Goal: Task Accomplishment & Management: Use online tool/utility

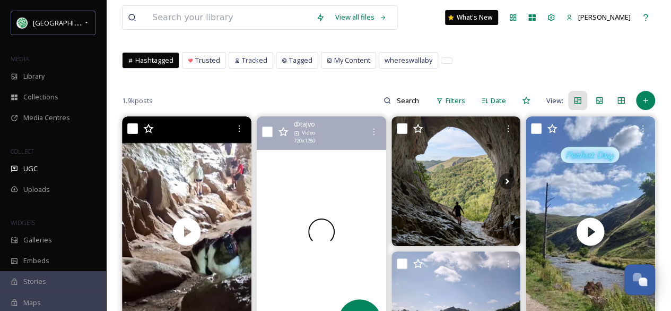
scroll to position [106, 0]
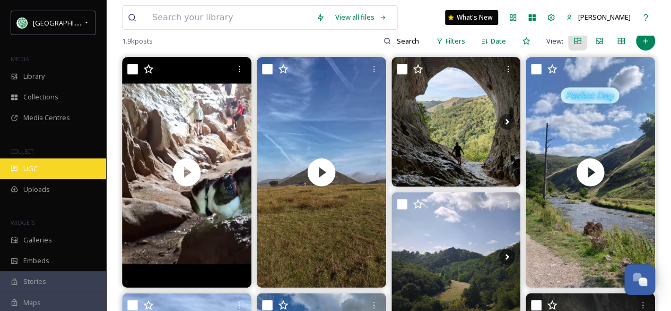
click at [39, 165] on div "UGC" at bounding box center [53, 168] width 106 height 21
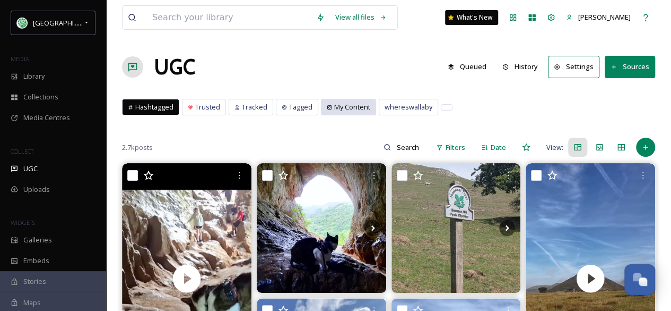
click at [346, 110] on span "My Content" at bounding box center [352, 107] width 36 height 10
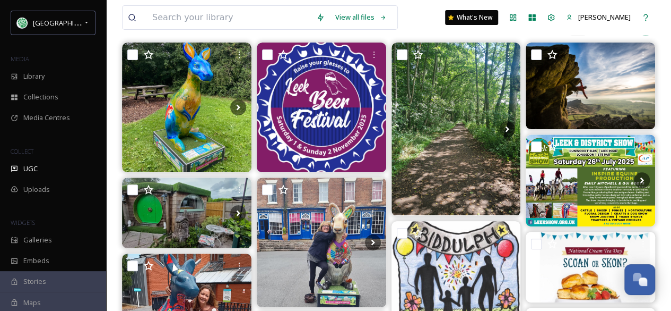
scroll to position [53, 0]
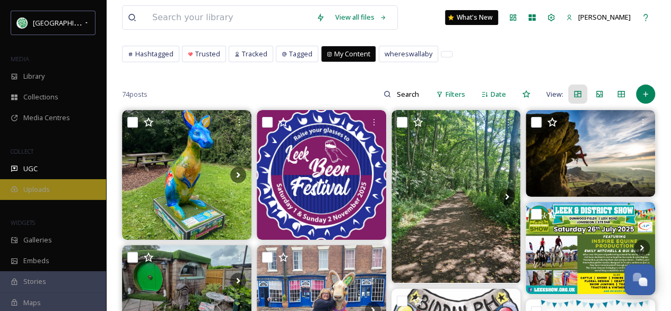
click at [38, 186] on span "Uploads" at bounding box center [36, 189] width 27 height 10
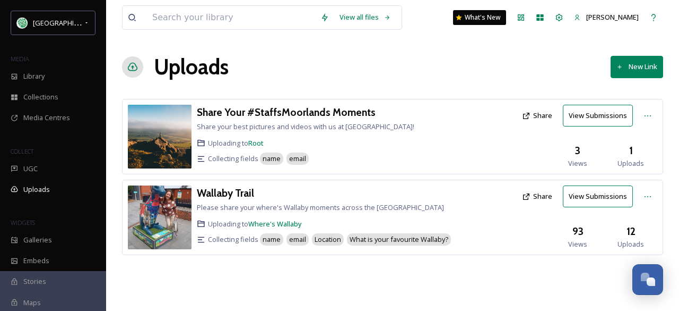
scroll to position [96, 0]
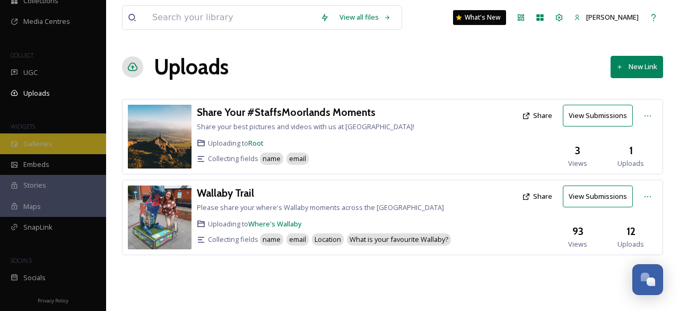
click at [41, 139] on span "Galleries" at bounding box center [37, 144] width 29 height 10
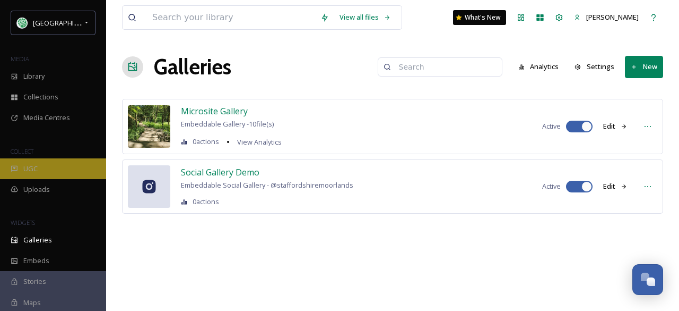
click at [25, 169] on span "UGC" at bounding box center [30, 168] width 14 height 10
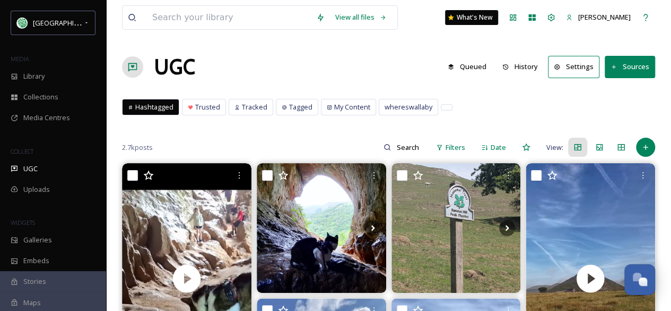
click at [524, 65] on button "History" at bounding box center [520, 66] width 46 height 21
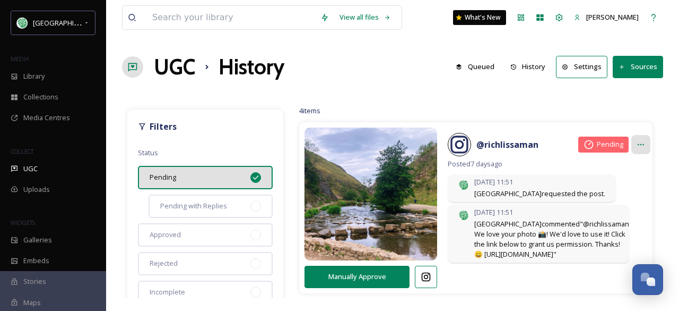
click at [637, 142] on icon at bounding box center [641, 144] width 8 height 8
click at [368, 273] on button "Manually Approve" at bounding box center [357, 276] width 105 height 22
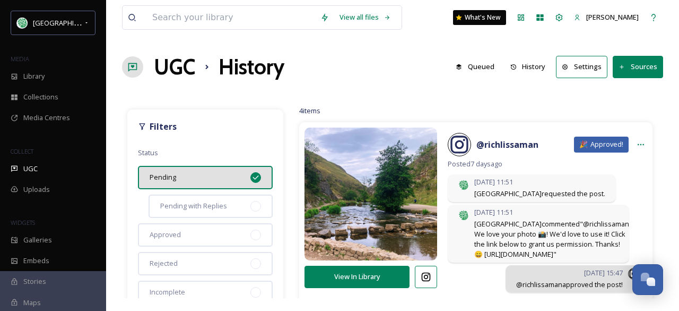
click at [592, 142] on span "Approved!" at bounding box center [607, 144] width 33 height 10
click at [388, 278] on button "View In Library" at bounding box center [357, 276] width 105 height 22
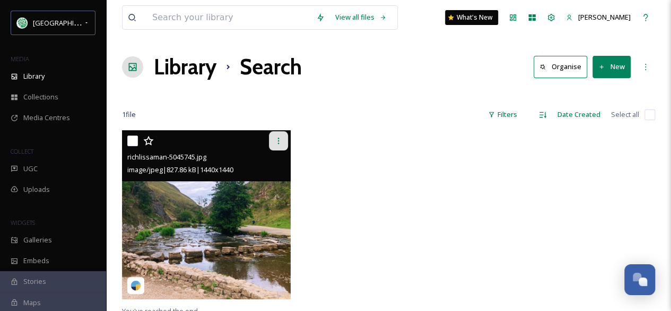
click at [275, 137] on icon at bounding box center [278, 140] width 8 height 8
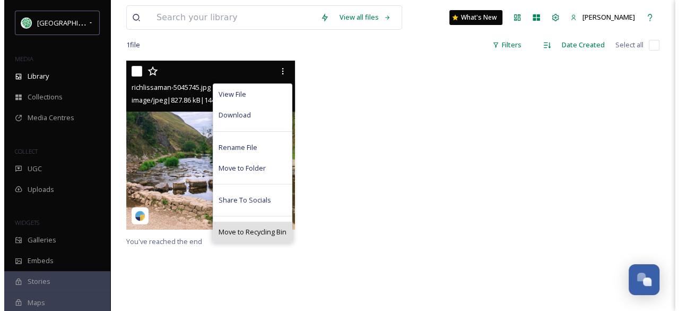
scroll to position [53, 0]
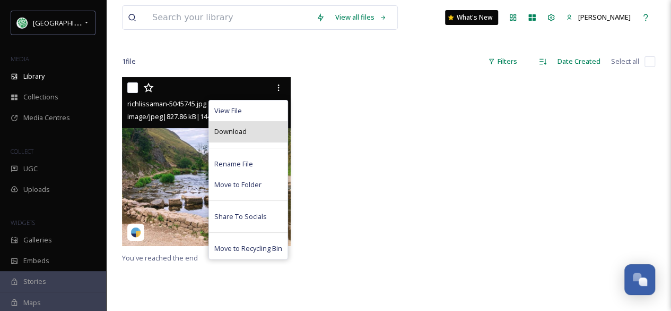
click at [224, 128] on span "Download" at bounding box center [230, 131] width 32 height 10
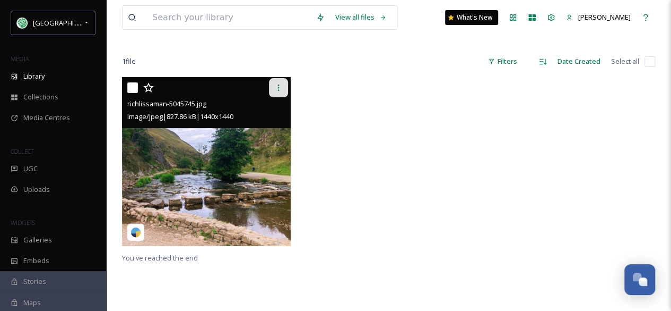
click at [278, 80] on div at bounding box center [278, 87] width 19 height 19
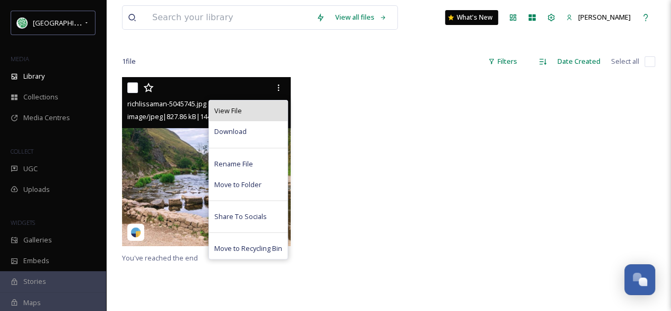
click at [247, 109] on div "View File" at bounding box center [248, 110] width 79 height 21
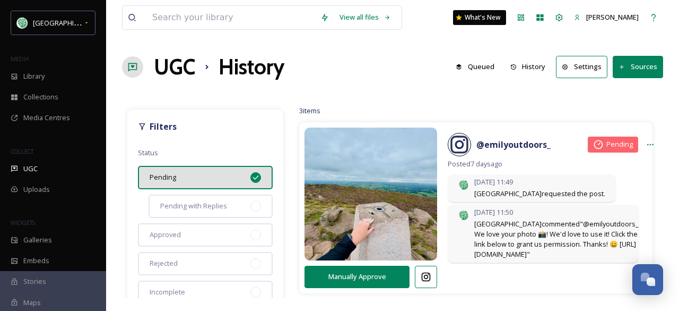
click at [607, 143] on span "Pending" at bounding box center [620, 144] width 27 height 10
click at [647, 144] on icon at bounding box center [651, 144] width 8 height 8
click at [608, 169] on span "Copy Approval Link" at bounding box center [625, 167] width 60 height 10
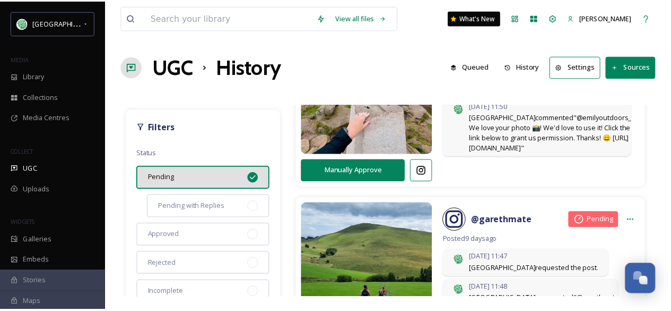
scroll to position [53, 0]
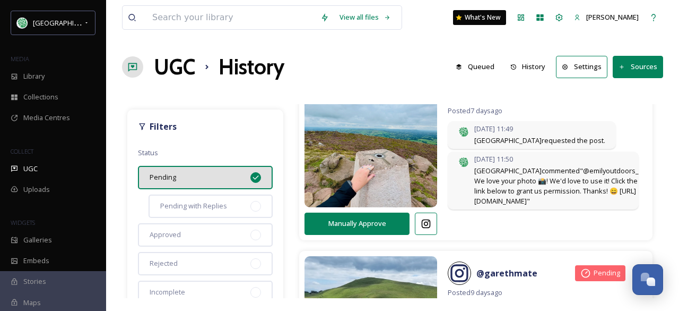
click at [594, 65] on button "Settings" at bounding box center [581, 67] width 51 height 22
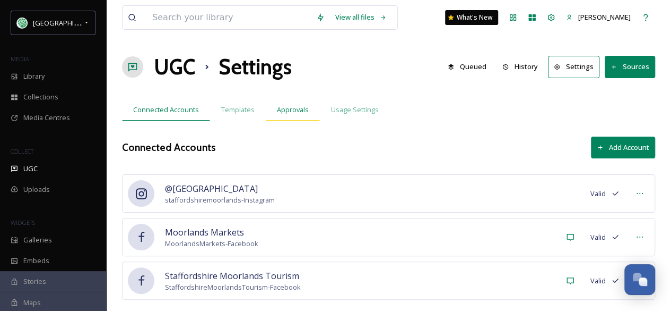
click at [296, 109] on span "Approvals" at bounding box center [293, 110] width 32 height 10
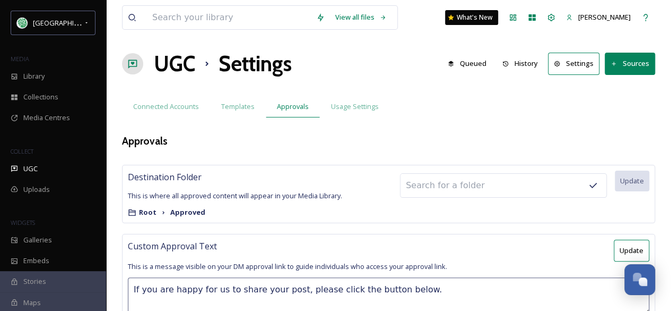
scroll to position [53, 0]
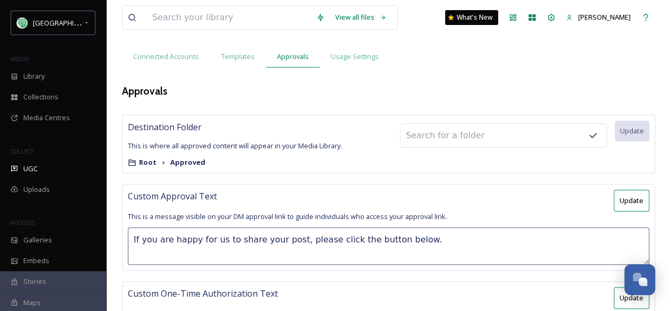
click at [160, 161] on icon at bounding box center [163, 162] width 8 height 8
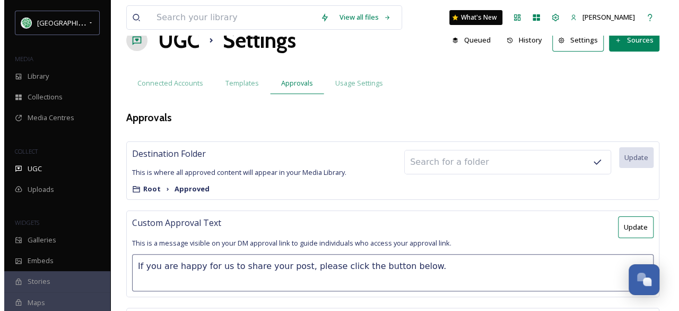
scroll to position [0, 0]
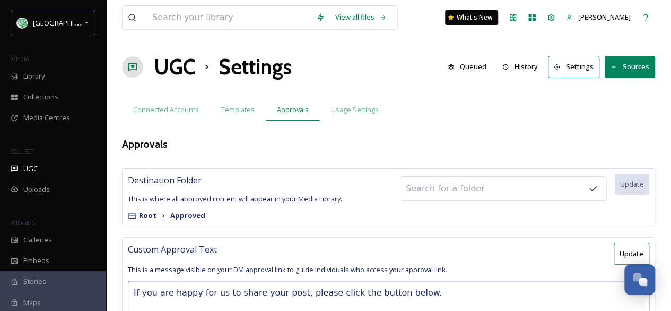
click at [595, 187] on icon at bounding box center [593, 188] width 7 height 5
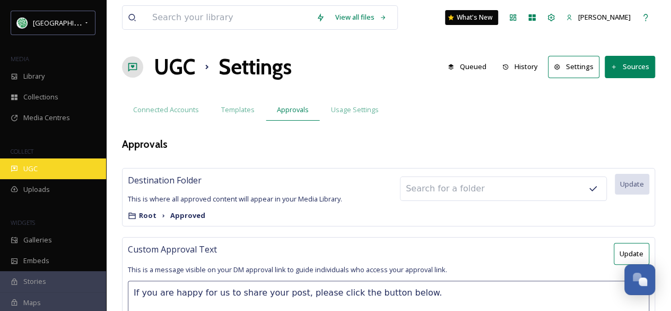
click at [37, 163] on span "UGC" at bounding box center [30, 168] width 14 height 10
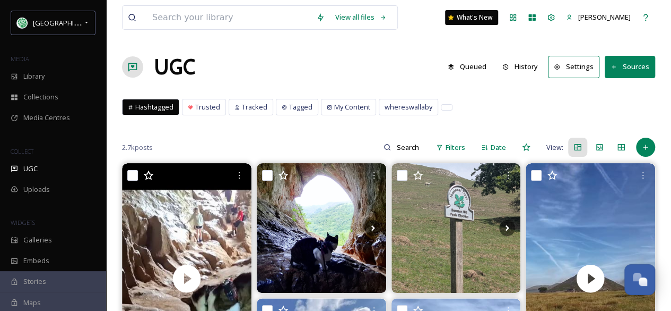
click at [525, 64] on button "History" at bounding box center [520, 66] width 46 height 21
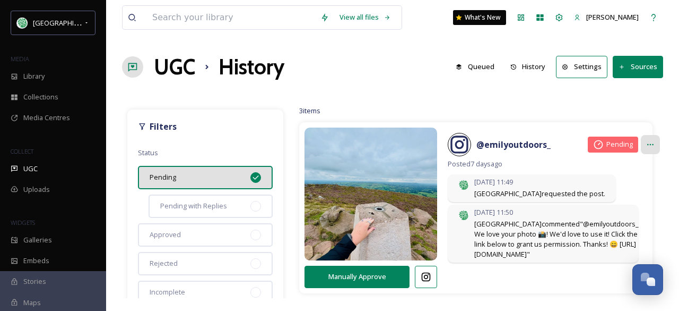
click at [647, 142] on icon at bounding box center [651, 144] width 8 height 8
click at [598, 149] on div "Pending" at bounding box center [613, 144] width 50 height 16
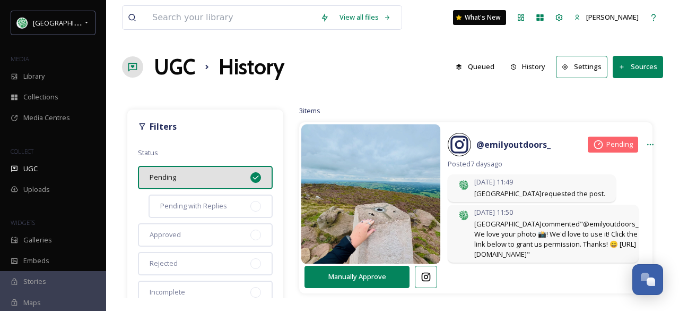
click at [338, 203] on img at bounding box center [372, 193] width 140 height 167
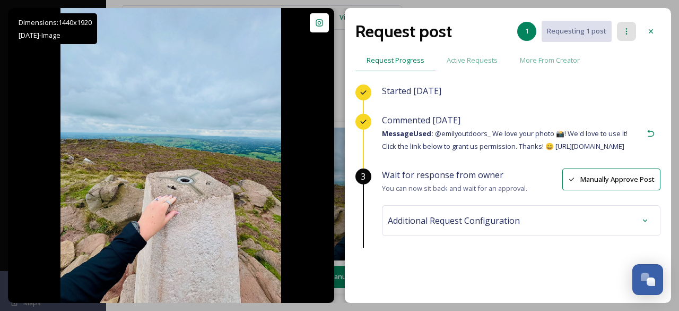
click at [628, 31] on icon at bounding box center [627, 31] width 8 height 8
click at [534, 230] on div "Additional Request Configuration" at bounding box center [521, 220] width 267 height 19
click at [647, 137] on icon at bounding box center [651, 133] width 8 height 8
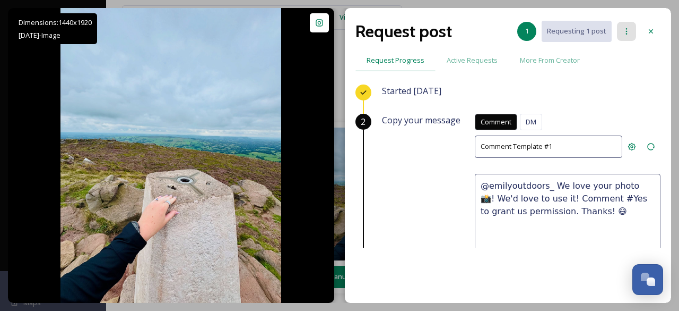
click at [628, 31] on icon at bounding box center [627, 31] width 8 height 8
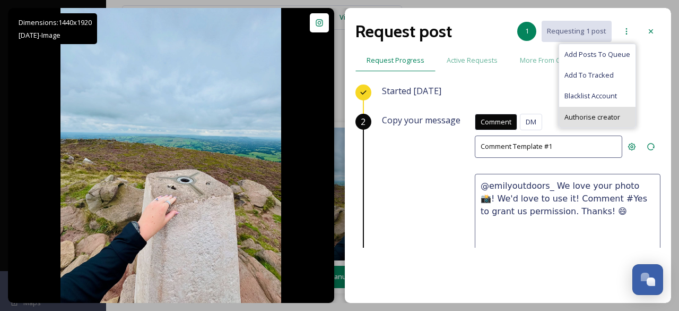
click at [613, 120] on span "Authorise creator" at bounding box center [593, 117] width 56 height 10
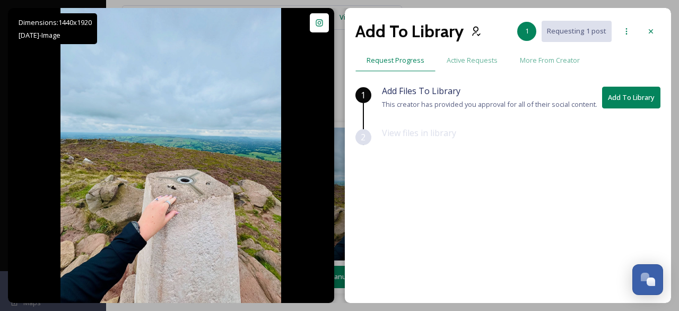
click at [575, 165] on div "1 Add Files To Library This creator has provided you approval for all of their …" at bounding box center [508, 165] width 305 height 163
click at [465, 59] on span "Active Requests" at bounding box center [472, 60] width 51 height 10
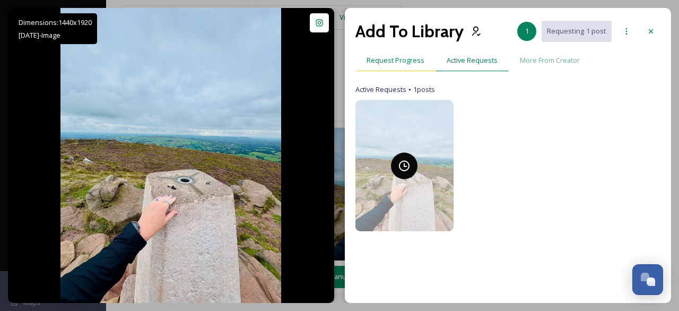
click at [394, 59] on span "Request Progress" at bounding box center [396, 60] width 58 height 10
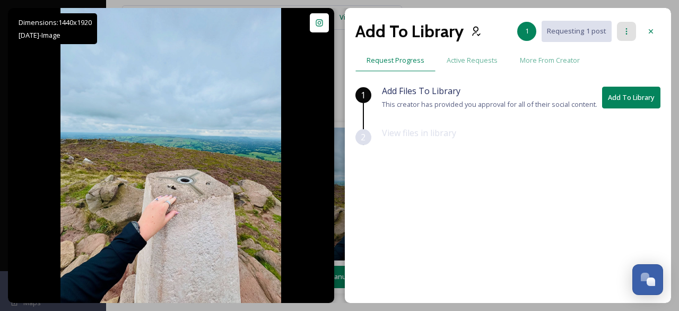
click at [628, 33] on icon at bounding box center [627, 31] width 8 height 8
click at [472, 83] on div "Add To Library 1 Requesting 1 post Request Progress Active Requests More From C…" at bounding box center [508, 155] width 326 height 295
click at [654, 32] on icon at bounding box center [651, 31] width 8 height 8
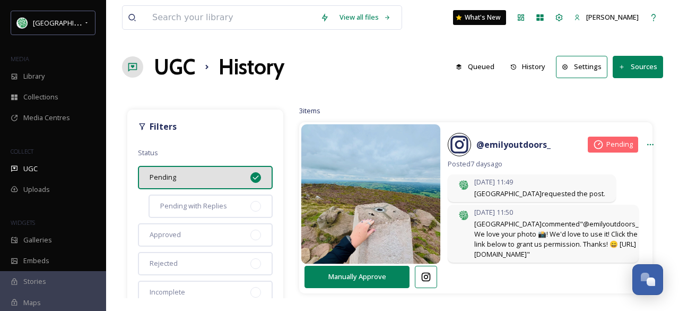
click at [380, 211] on img at bounding box center [372, 193] width 140 height 167
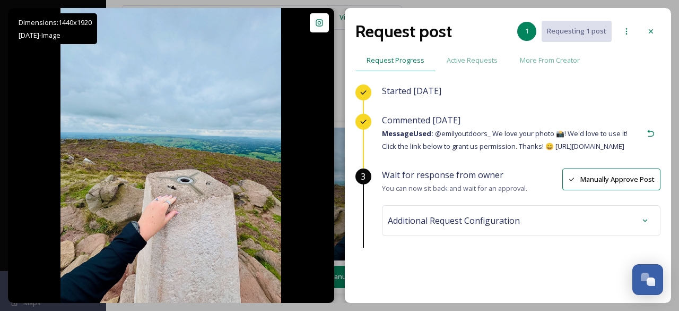
scroll to position [50, 0]
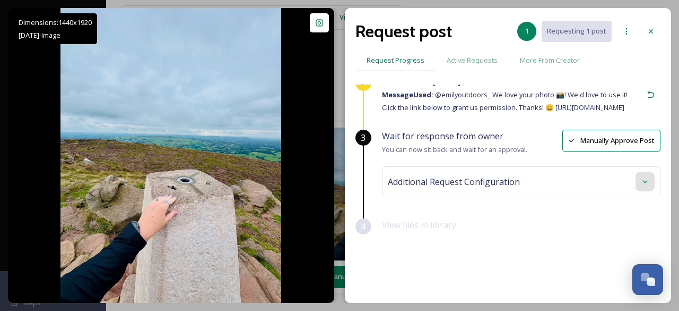
click at [641, 180] on icon at bounding box center [645, 181] width 8 height 8
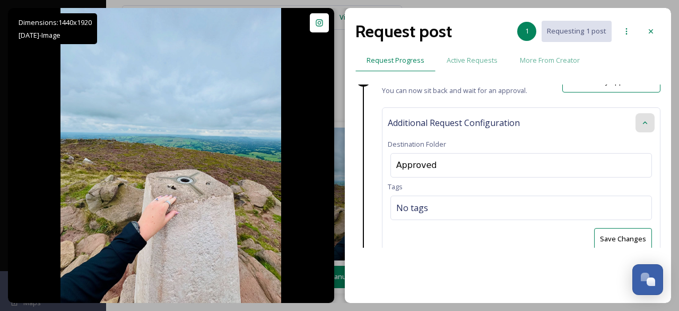
scroll to position [7, 0]
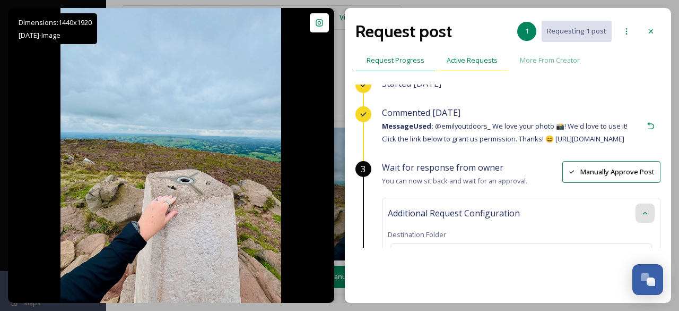
click at [479, 58] on span "Active Requests" at bounding box center [472, 60] width 51 height 10
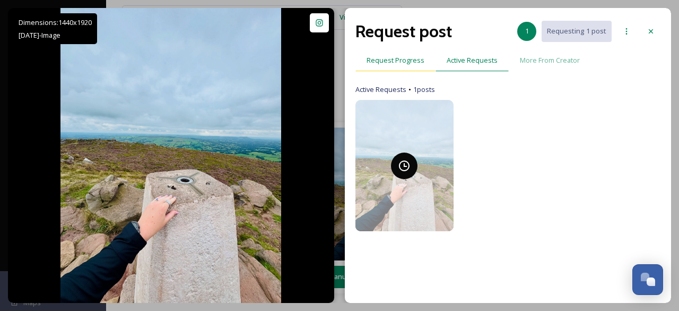
click at [409, 58] on span "Request Progress" at bounding box center [396, 60] width 58 height 10
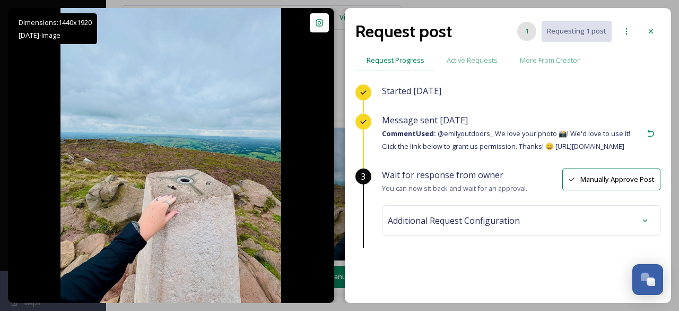
click at [526, 31] on div "1" at bounding box center [527, 31] width 19 height 19
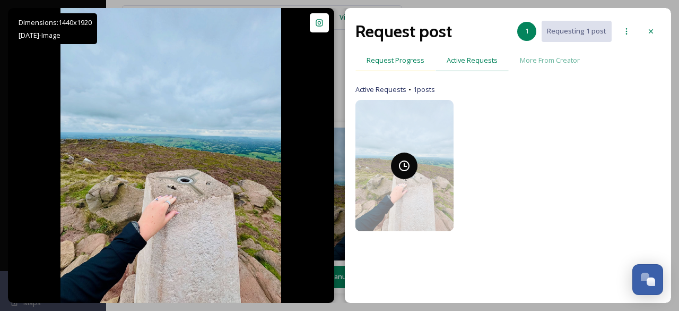
click at [406, 60] on span "Request Progress" at bounding box center [396, 60] width 58 height 10
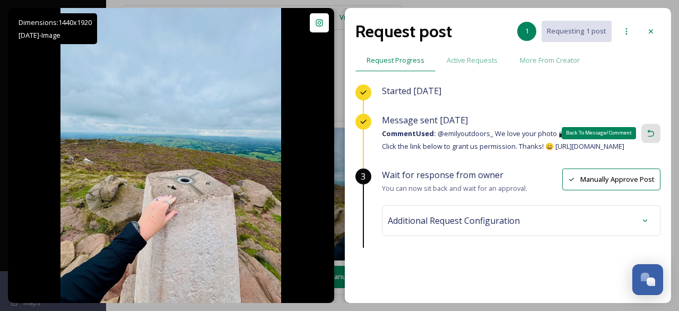
click at [647, 135] on icon at bounding box center [651, 133] width 8 height 8
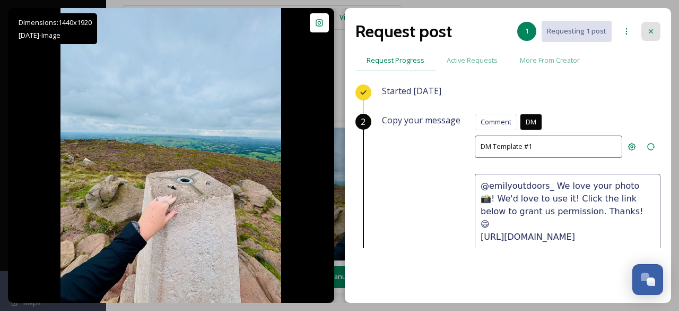
click at [654, 28] on icon at bounding box center [651, 31] width 8 height 8
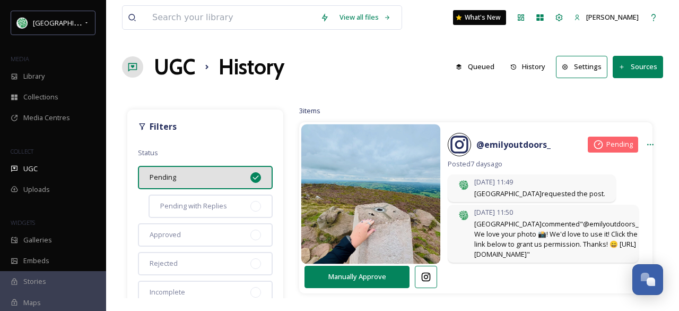
click at [408, 181] on img at bounding box center [372, 193] width 140 height 167
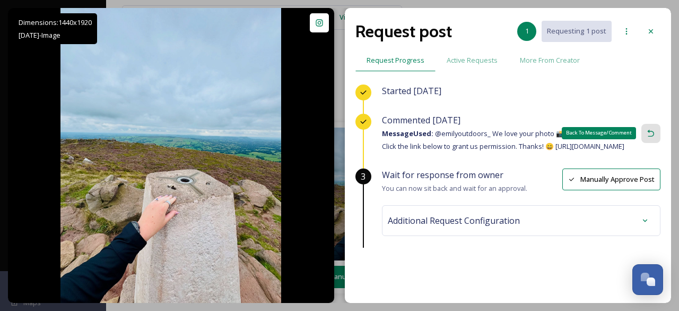
click at [647, 137] on icon at bounding box center [651, 133] width 8 height 8
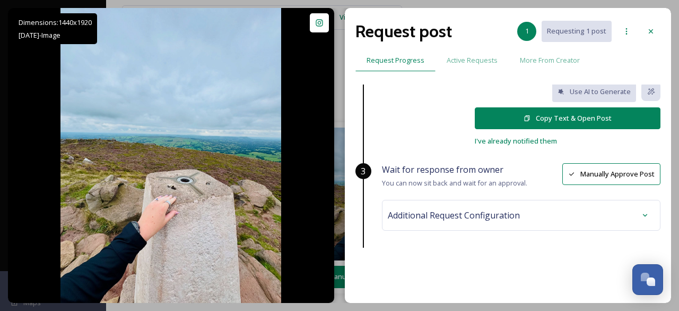
scroll to position [161, 0]
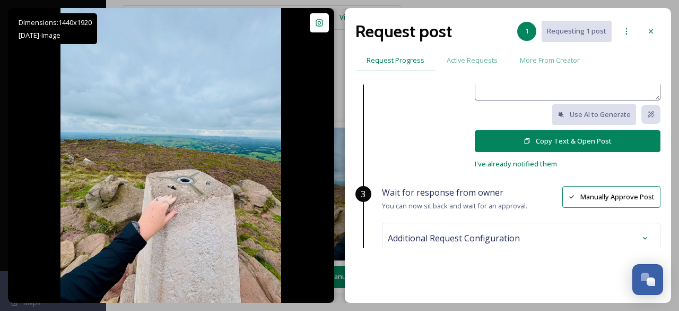
click at [576, 139] on button "Copy Text & Open Post" at bounding box center [568, 141] width 186 height 22
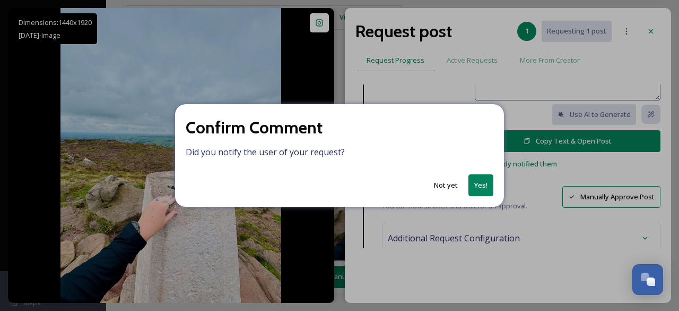
click at [481, 184] on button "Yes!" at bounding box center [481, 185] width 25 height 22
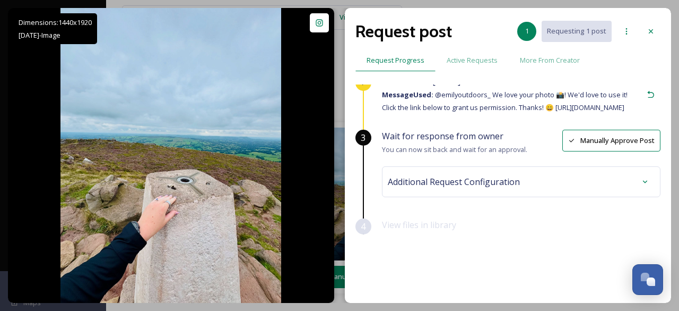
scroll to position [0, 0]
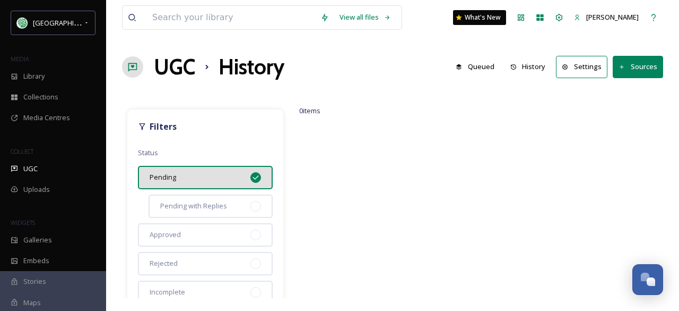
click at [534, 65] on button "History" at bounding box center [528, 66] width 46 height 21
click at [530, 62] on button "History" at bounding box center [528, 66] width 46 height 21
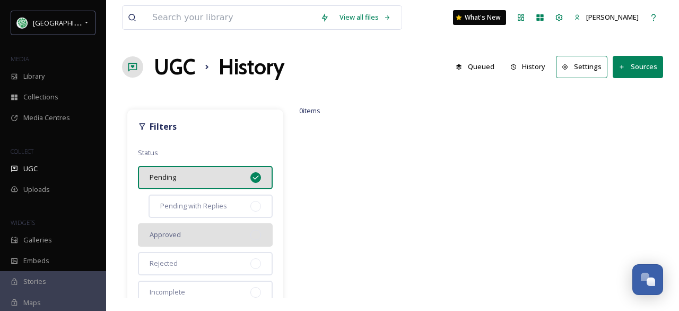
click at [228, 236] on div "Approved" at bounding box center [205, 234] width 135 height 23
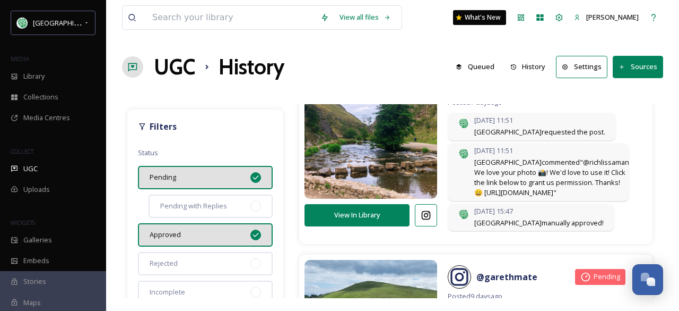
scroll to position [372, 0]
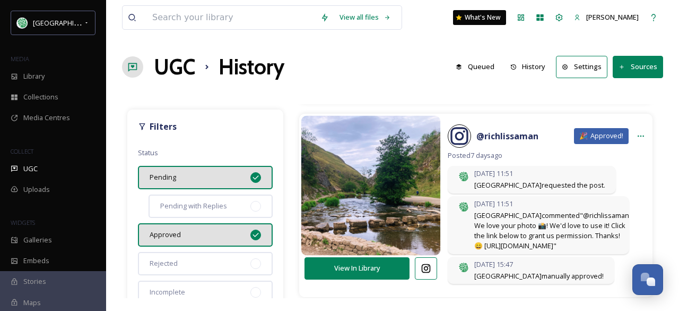
click at [384, 201] on img at bounding box center [372, 185] width 140 height 167
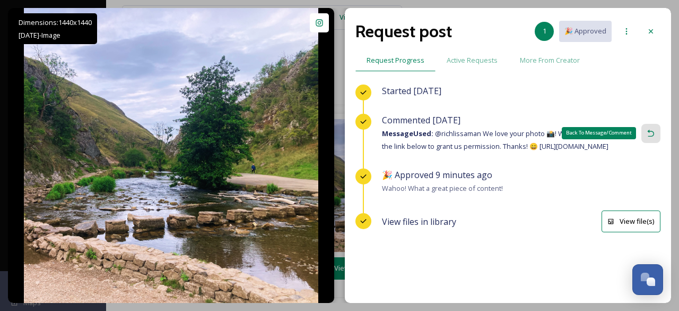
click at [647, 137] on icon at bounding box center [651, 133] width 8 height 8
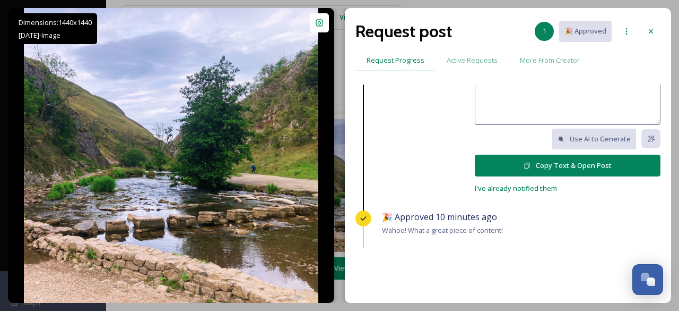
scroll to position [159, 0]
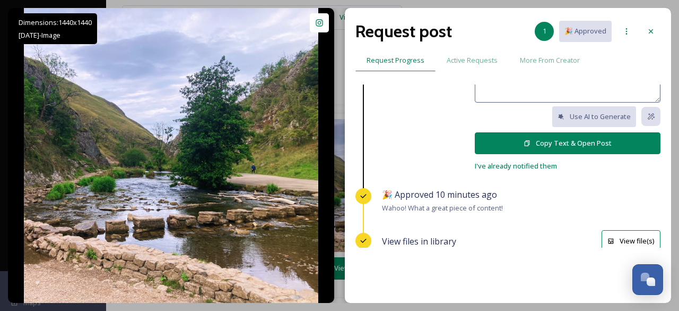
click at [576, 141] on button "Copy Text & Open Post" at bounding box center [568, 143] width 186 height 22
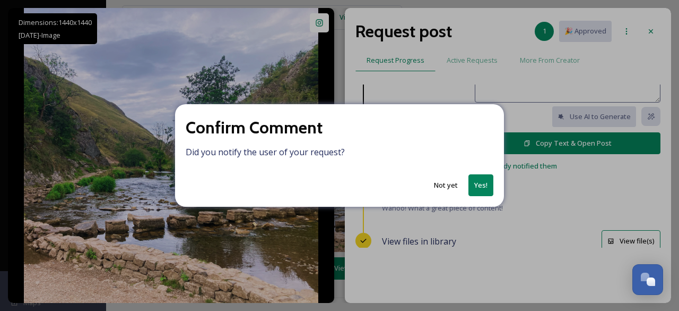
click at [482, 184] on button "Yes!" at bounding box center [481, 185] width 25 height 22
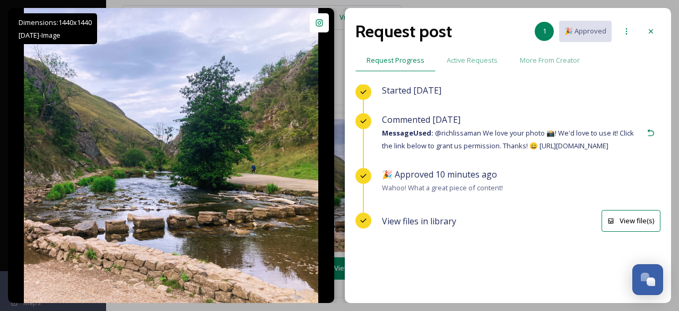
scroll to position [0, 0]
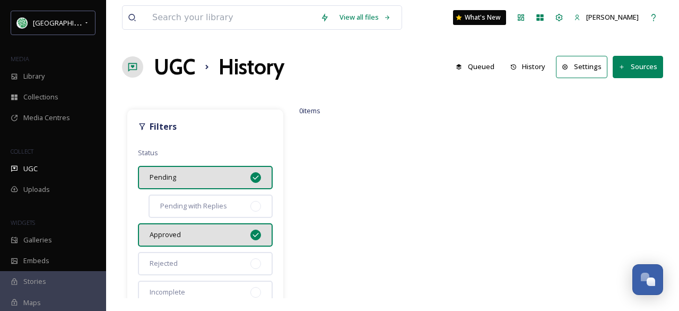
click at [536, 68] on button "History" at bounding box center [528, 66] width 46 height 21
click at [537, 66] on button "History" at bounding box center [528, 66] width 46 height 21
click at [517, 64] on icon at bounding box center [514, 67] width 6 height 6
click at [538, 66] on button "History" at bounding box center [528, 66] width 46 height 21
click at [486, 68] on button "Queued" at bounding box center [475, 66] width 49 height 21
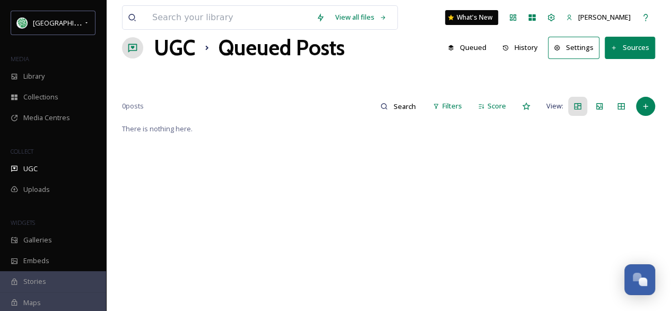
scroll to position [141, 0]
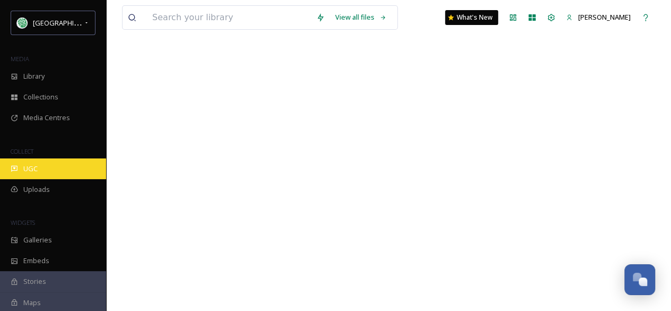
click at [33, 161] on div "UGC" at bounding box center [53, 168] width 106 height 21
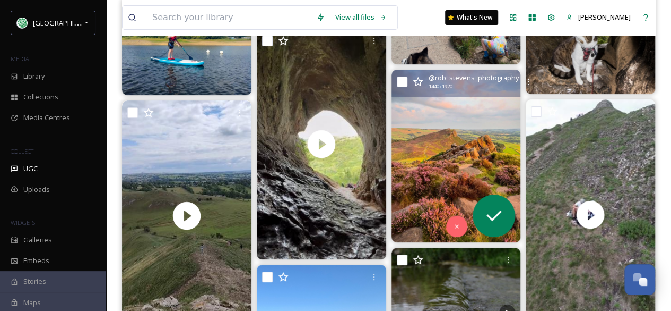
scroll to position [2017, 0]
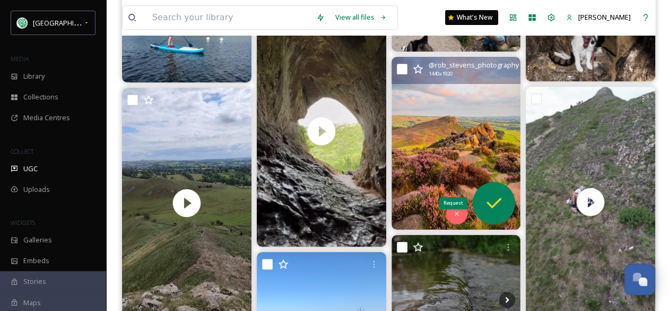
click at [500, 208] on icon at bounding box center [494, 202] width 21 height 21
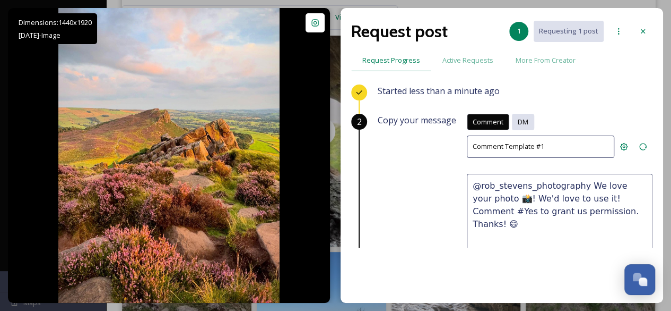
click at [518, 120] on span "DM" at bounding box center [523, 122] width 11 height 10
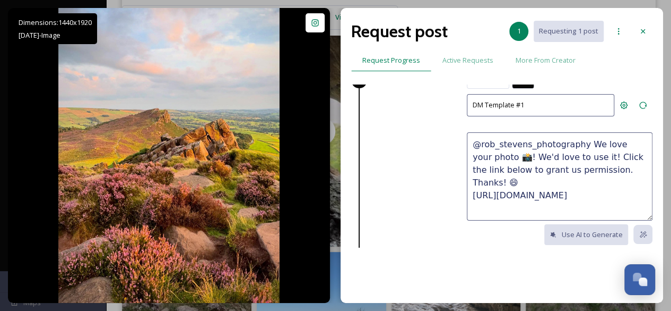
scroll to position [106, 0]
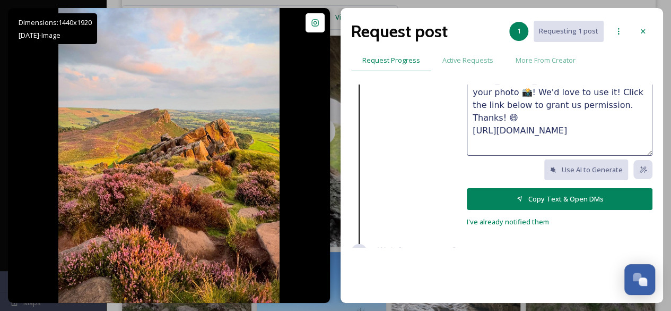
click at [564, 197] on button "Copy Text & Open DMs" at bounding box center [560, 199] width 186 height 22
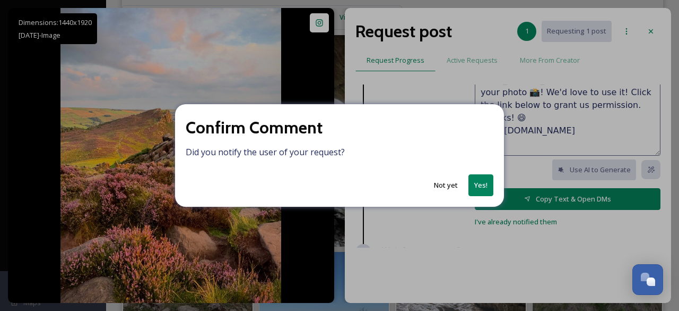
click at [481, 187] on button "Yes!" at bounding box center [481, 185] width 25 height 22
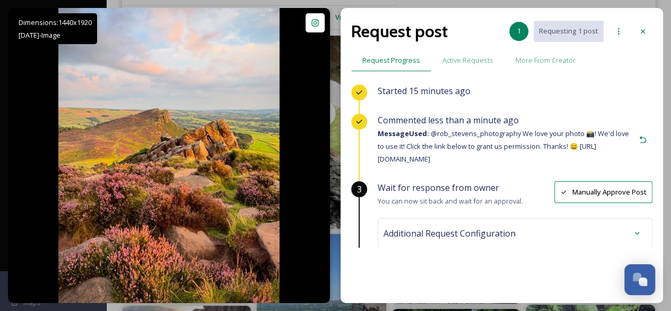
scroll to position [2017, 0]
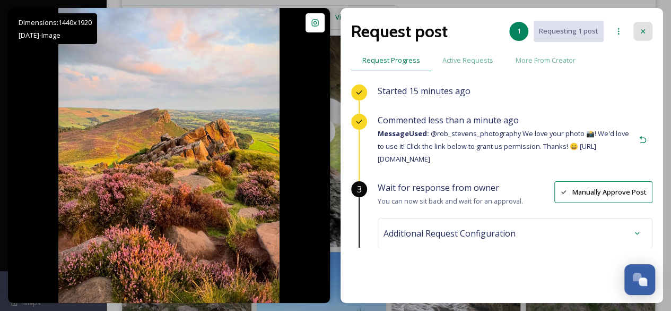
click at [642, 32] on icon at bounding box center [643, 31] width 4 height 4
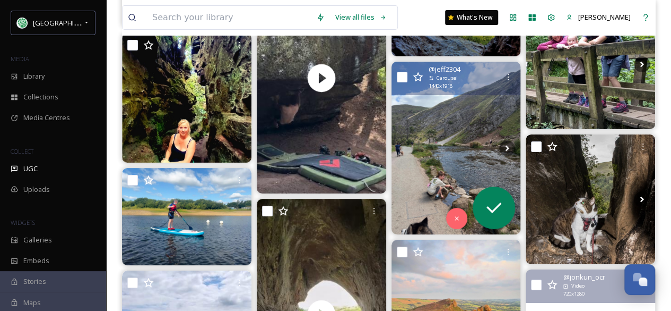
scroll to position [1964, 0]
